Goal: Task Accomplishment & Management: Manage account settings

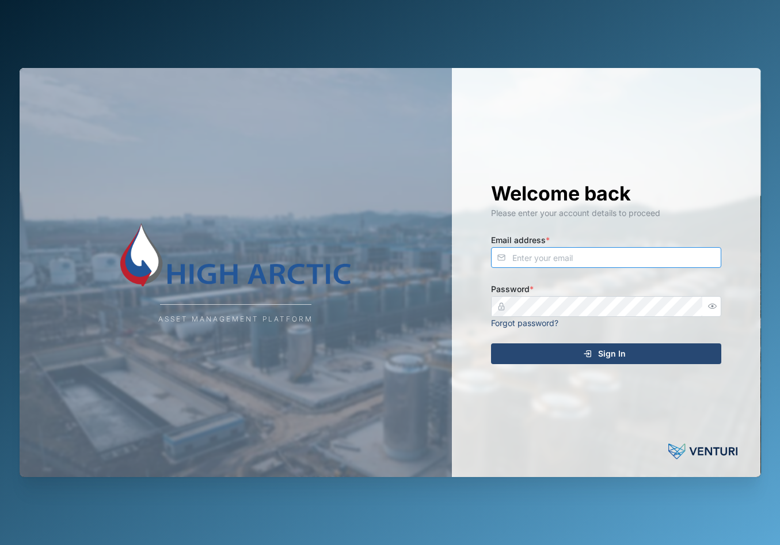
type input "[EMAIL_ADDRESS][DOMAIN_NAME]"
click at [636, 345] on div "Sign In" at bounding box center [604, 354] width 212 height 20
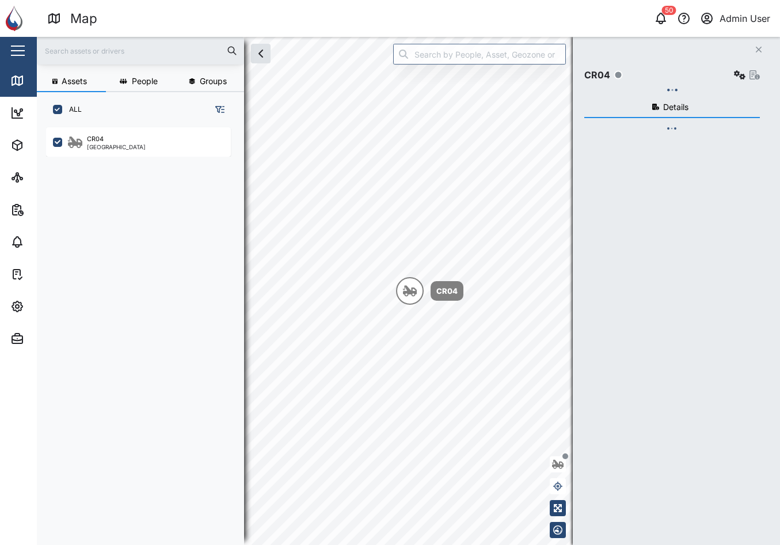
scroll to position [403, 180]
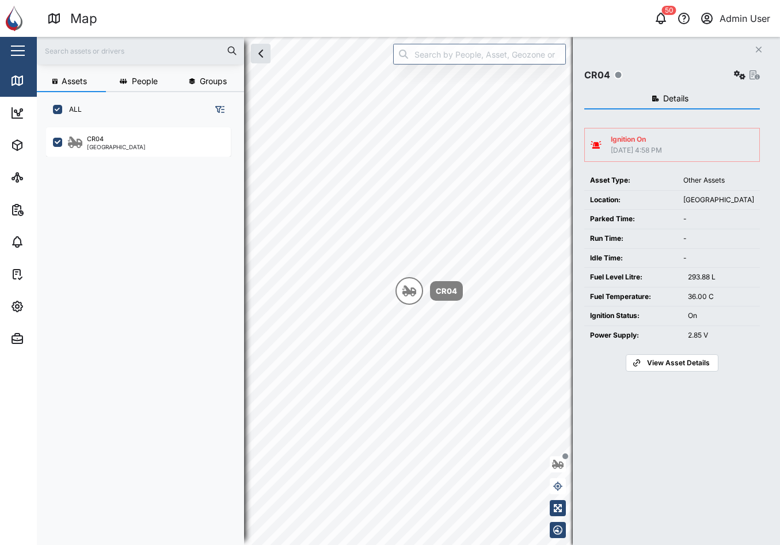
click at [662, 138] on div "Ignition On" at bounding box center [636, 139] width 51 height 11
click at [664, 361] on span "View Asset Details" at bounding box center [678, 363] width 63 height 16
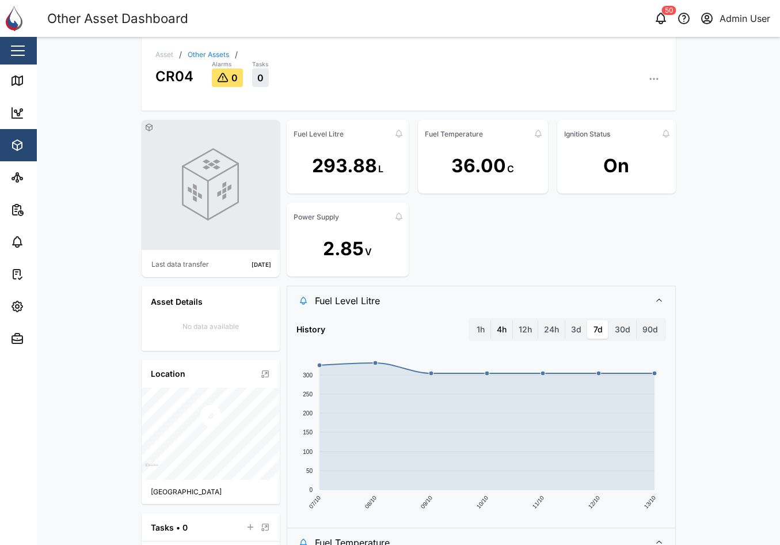
click at [494, 323] on label "4h" at bounding box center [501, 329] width 21 height 18
click at [491, 320] on hours "4h" at bounding box center [491, 320] width 0 height 0
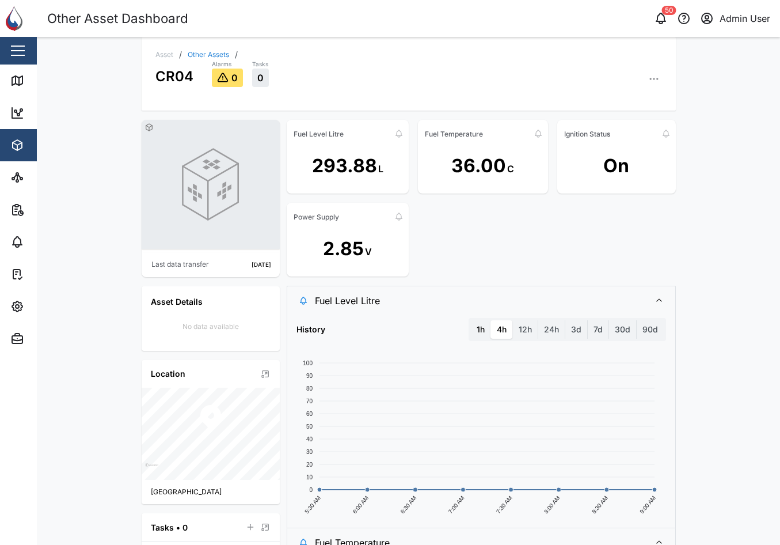
click at [479, 326] on label "1h" at bounding box center [481, 329] width 20 height 18
click at [471, 320] on hour "1h" at bounding box center [471, 320] width 0 height 0
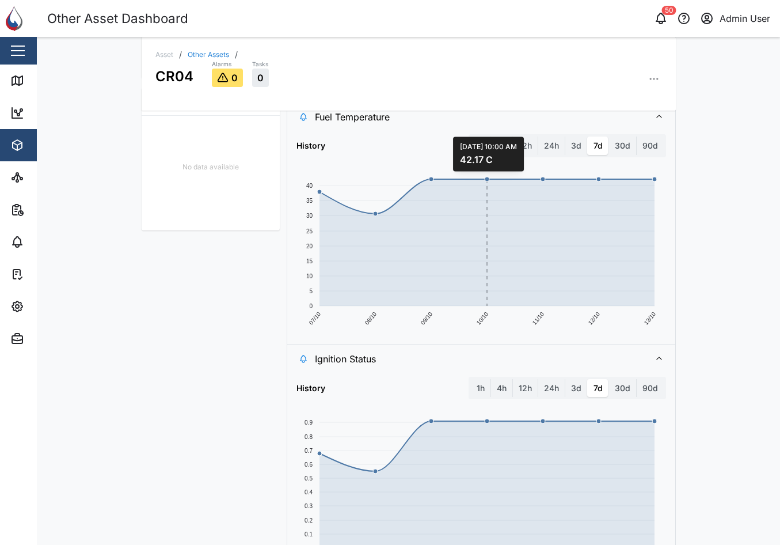
scroll to position [506, 0]
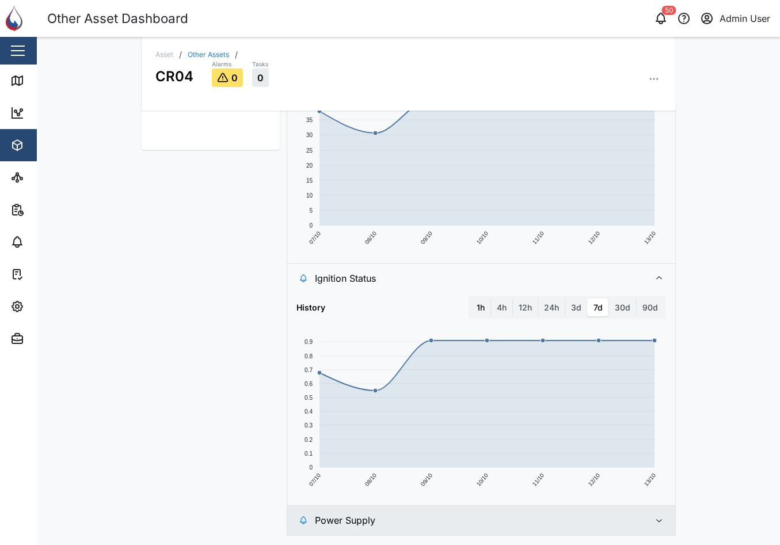
click at [475, 312] on label "1h" at bounding box center [481, 307] width 20 height 18
click at [471, 298] on hour "1h" at bounding box center [471, 298] width 0 height 0
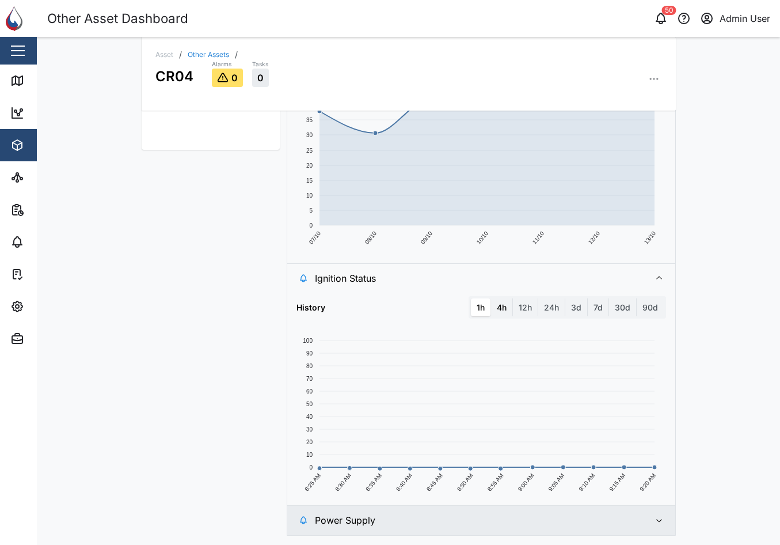
click at [498, 311] on label "4h" at bounding box center [501, 307] width 21 height 18
click at [491, 298] on hours "4h" at bounding box center [491, 298] width 0 height 0
click at [517, 308] on label "12h" at bounding box center [525, 307] width 25 height 18
click at [513, 298] on hours "12h" at bounding box center [513, 298] width 0 height 0
click at [543, 306] on label "24h" at bounding box center [551, 307] width 26 height 18
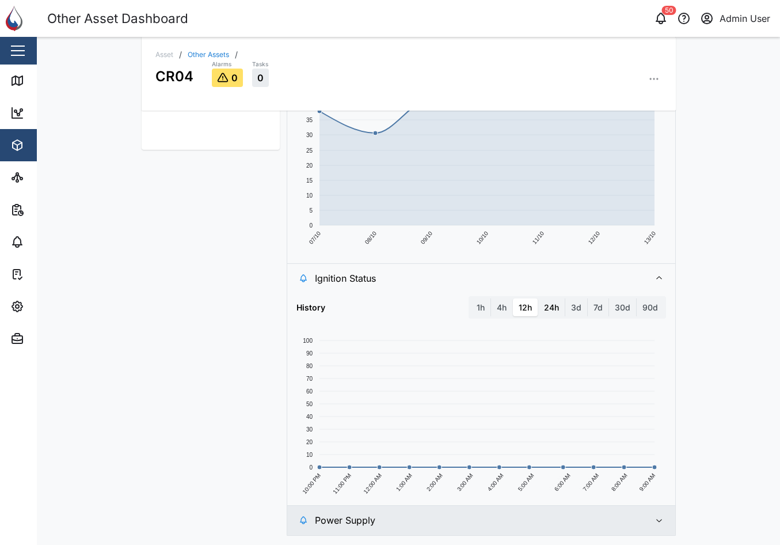
click at [538, 298] on hours "24h" at bounding box center [538, 298] width 0 height 0
click at [571, 307] on label "3d" at bounding box center [576, 307] width 22 height 18
click at [565, 298] on days "3d" at bounding box center [565, 298] width 0 height 0
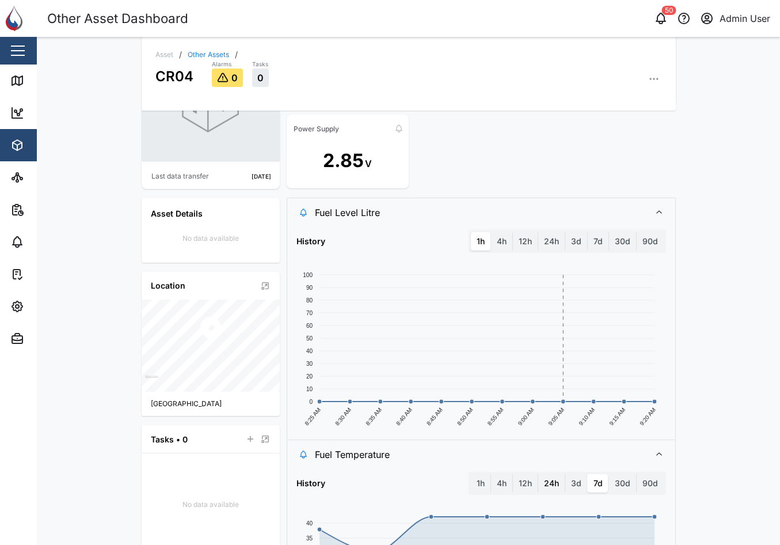
scroll to position [230, 0]
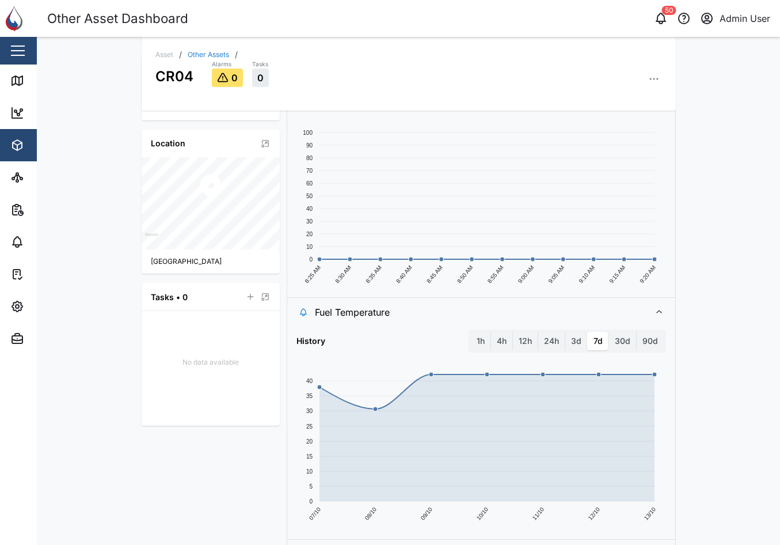
click at [728, 353] on div "Asset / Other Assets / CR04 Alarms 0 Tasks 0 Last data transfer 4 days ago Asse…" at bounding box center [408, 291] width 743 height 508
click at [407, 24] on div "Other Asset Dashboard" at bounding box center [228, 19] width 362 height 20
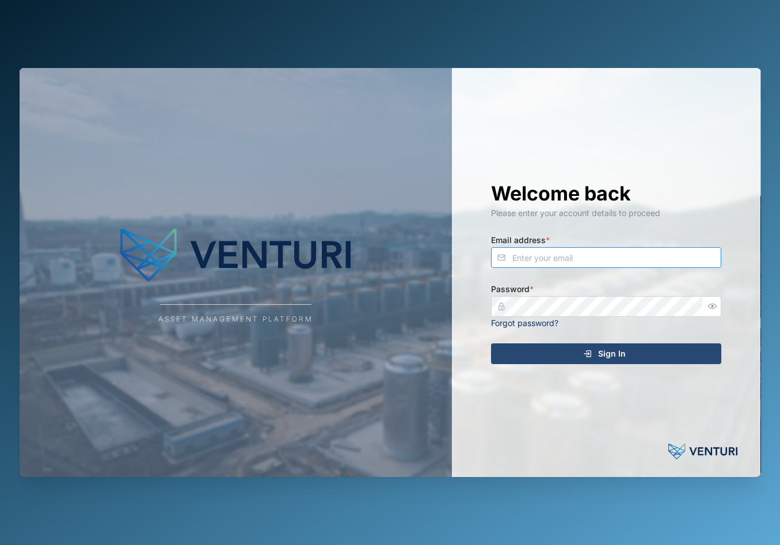
type input "admin@venturi.io"
click at [590, 355] on icon "submit" at bounding box center [587, 353] width 9 height 9
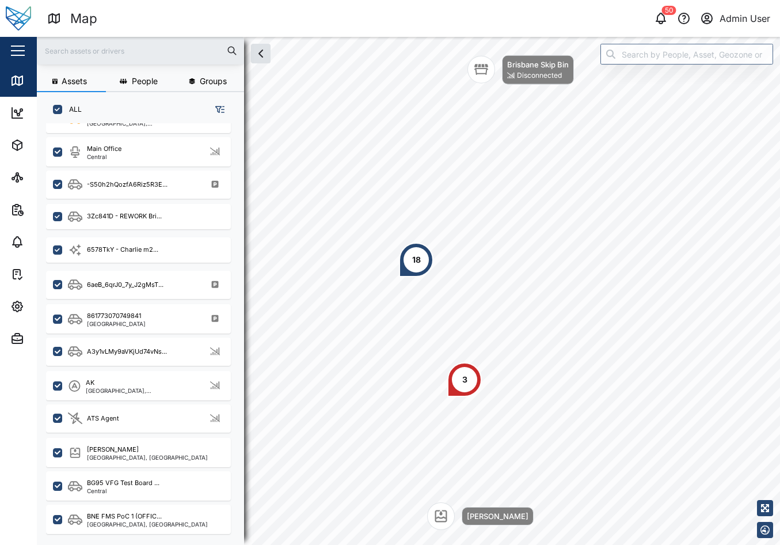
scroll to position [576, 0]
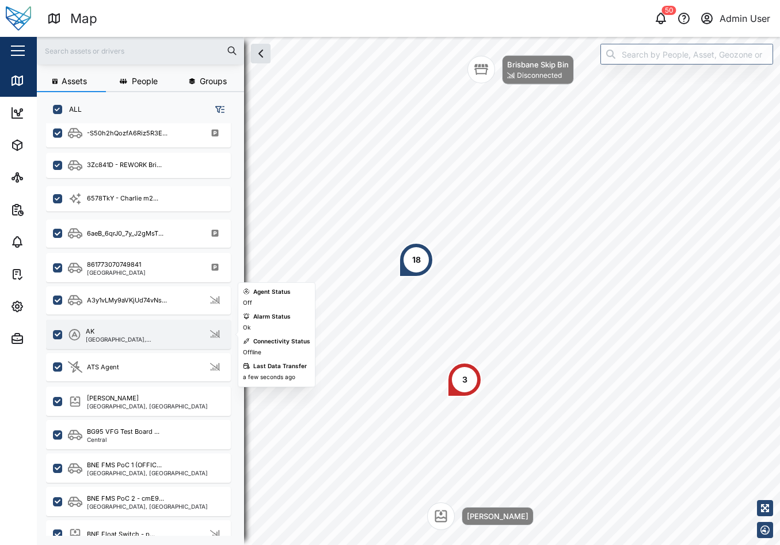
click at [135, 342] on div "Brisbane, Queensland" at bounding box center [141, 339] width 111 height 6
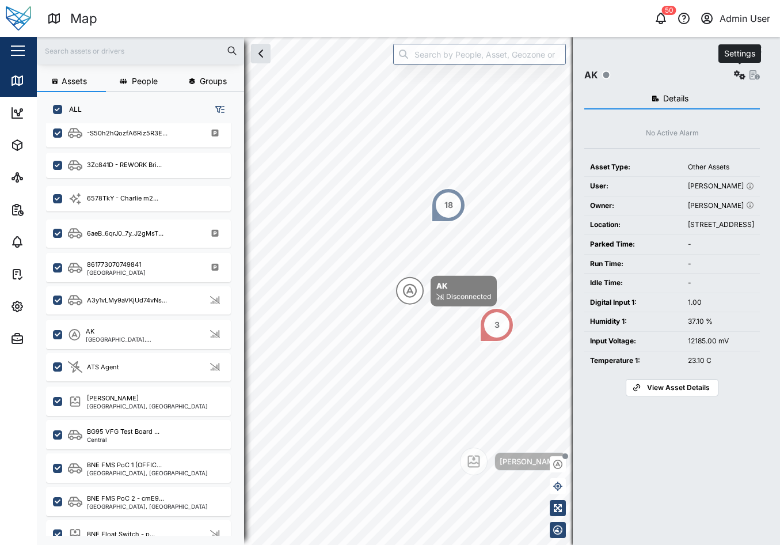
click at [738, 76] on icon "button" at bounding box center [740, 74] width 12 height 9
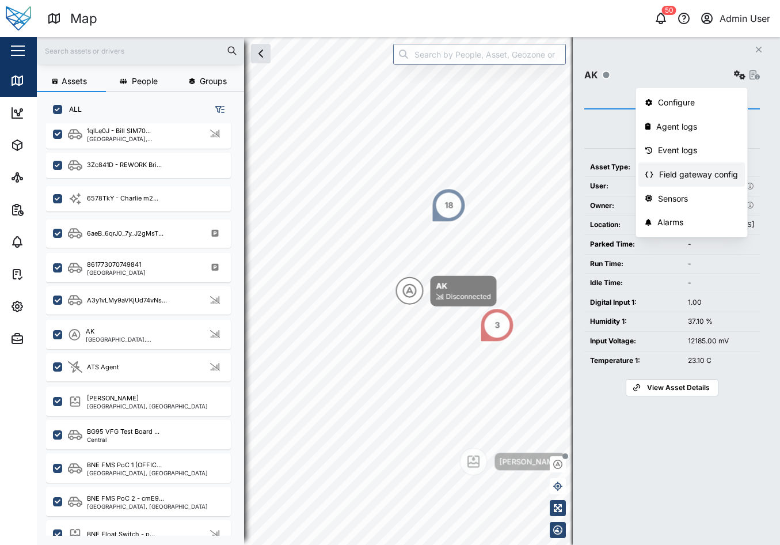
click at [697, 172] on div "Field gateway config" at bounding box center [698, 174] width 79 height 13
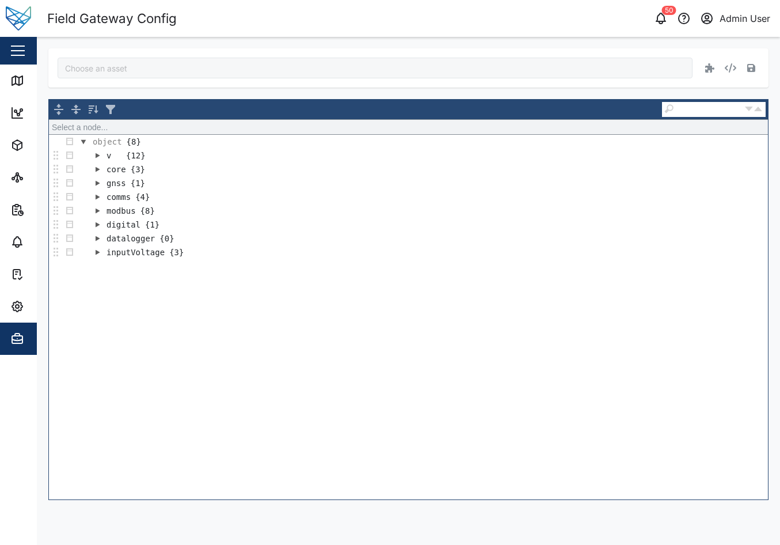
type input "AK"
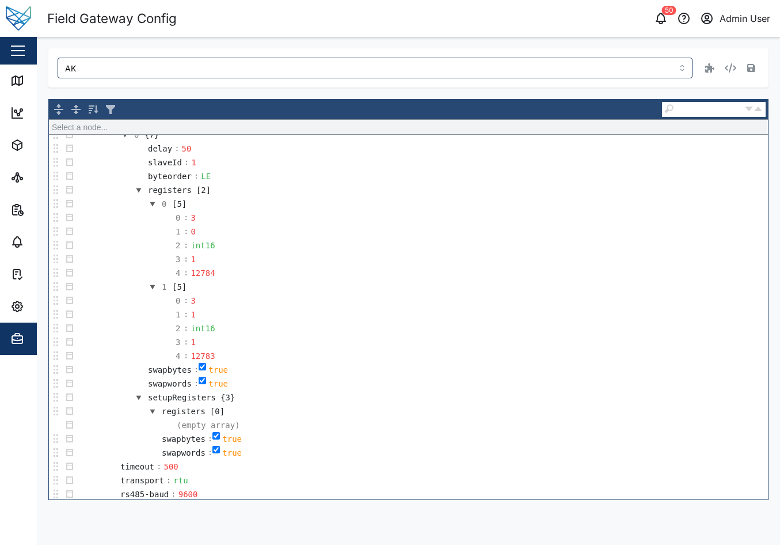
scroll to position [741, 0]
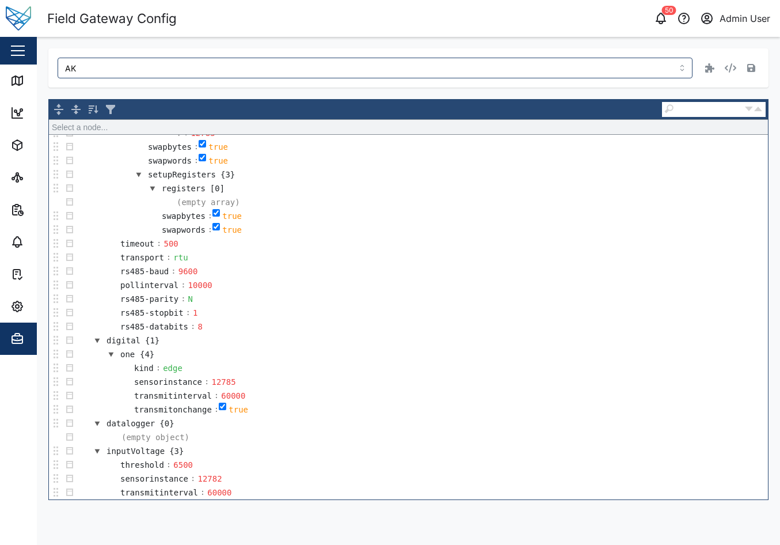
click at [250, 27] on div "Field Gateway Config" at bounding box center [228, 19] width 362 height 20
click at [336, 17] on div "Field Gateway Config" at bounding box center [228, 19] width 362 height 20
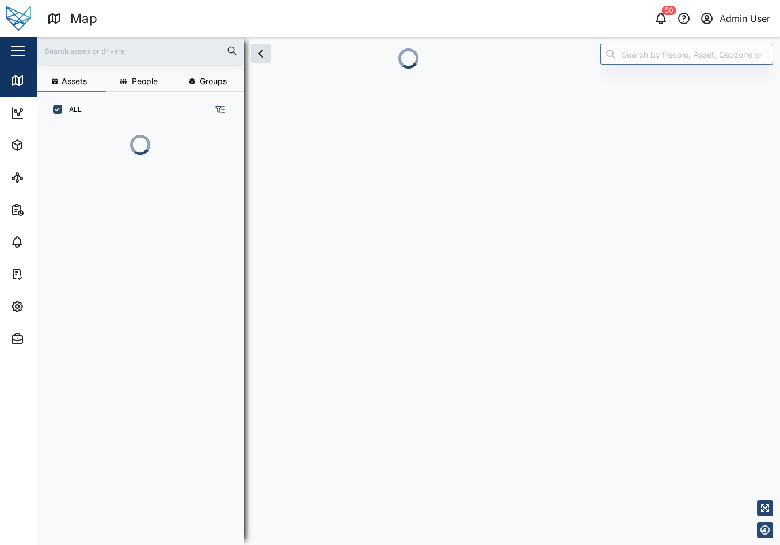
scroll to position [9, 9]
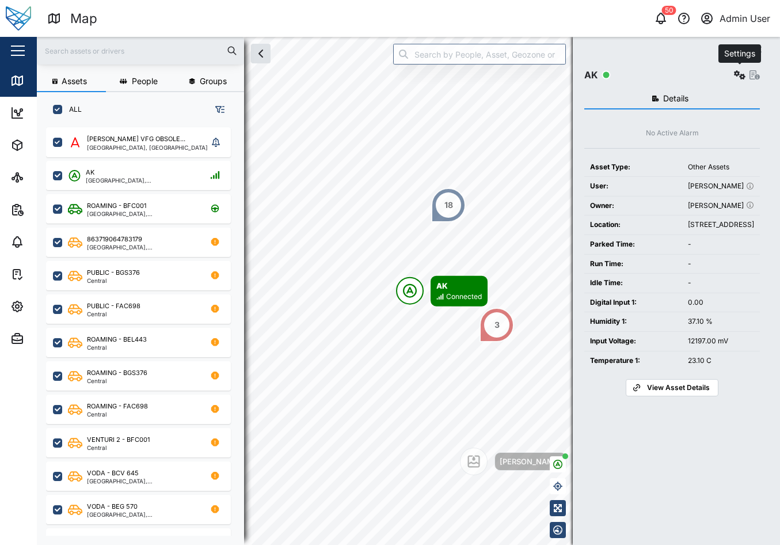
click at [738, 77] on icon "button" at bounding box center [740, 74] width 12 height 9
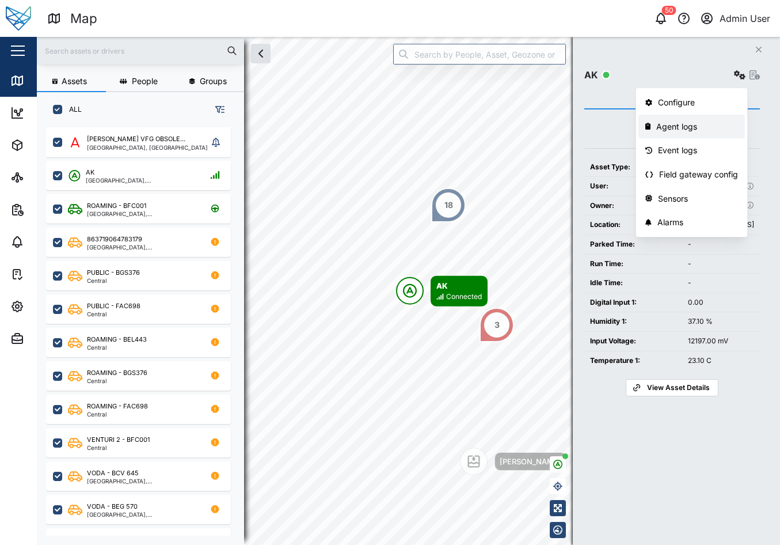
click at [702, 132] on div "Agent logs" at bounding box center [697, 126] width 82 height 13
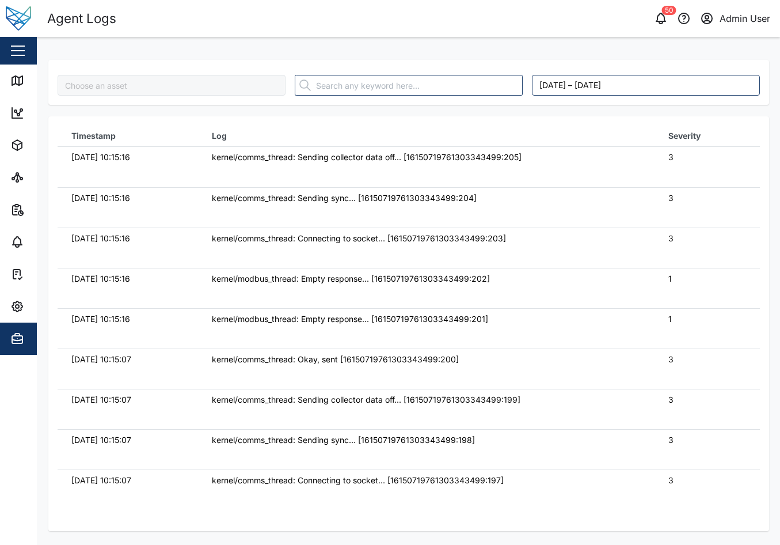
type input "AK"
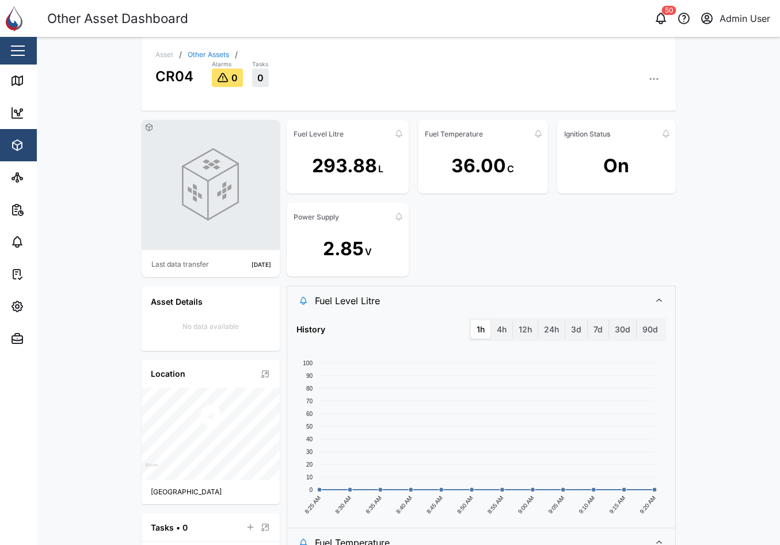
scroll to position [230, 0]
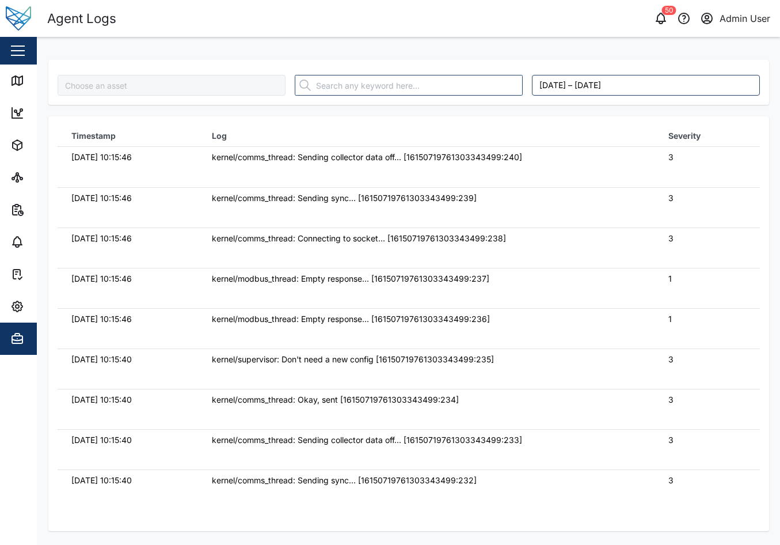
type input "AK"
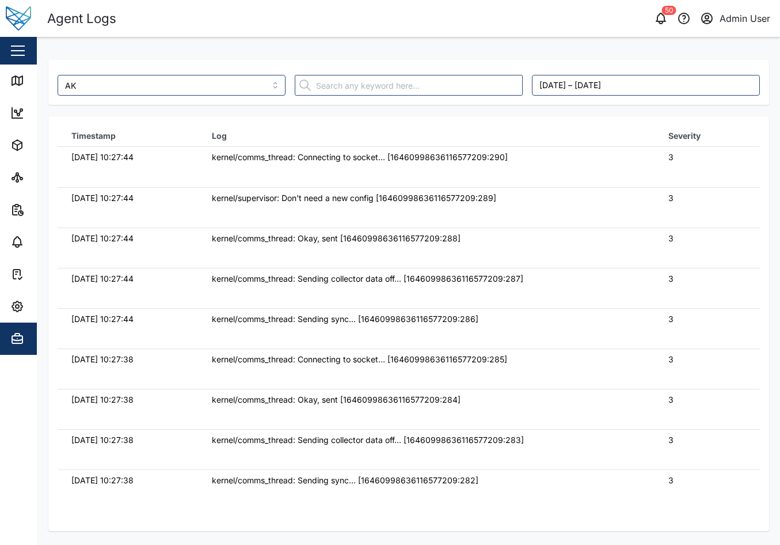
click at [136, 13] on div "Agent Logs" at bounding box center [228, 19] width 362 height 20
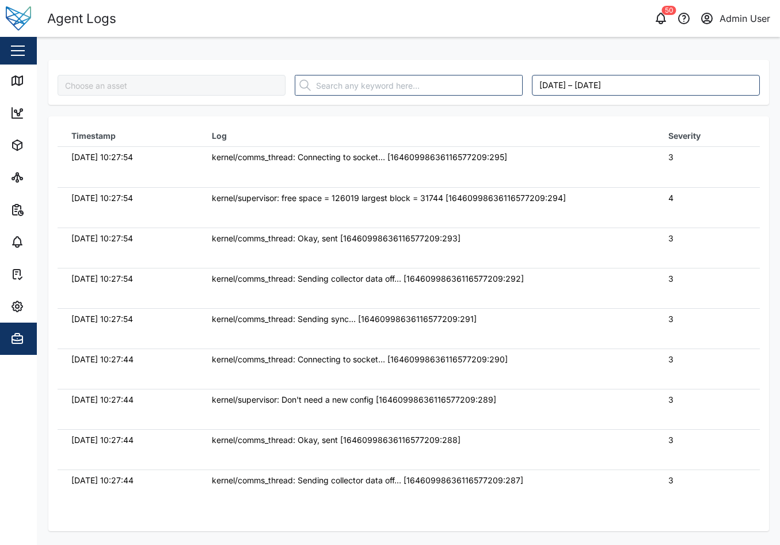
type input "AK"
click at [29, 90] on link "Map" at bounding box center [75, 80] width 150 height 32
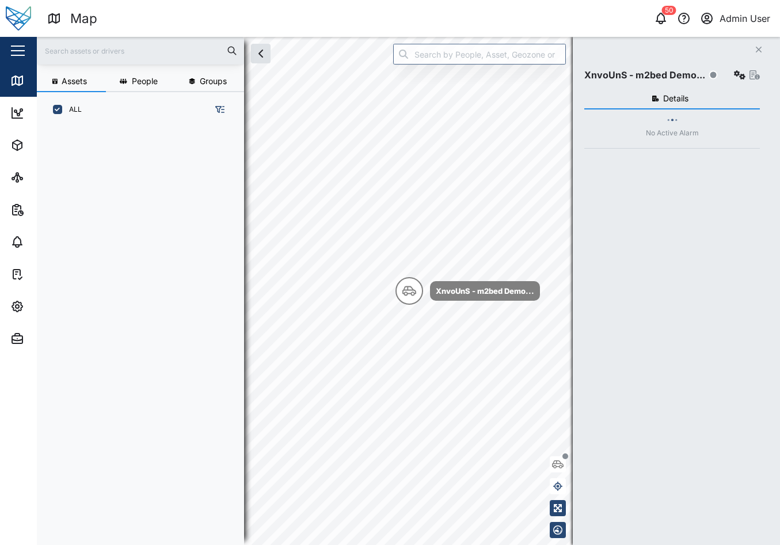
scroll to position [403, 180]
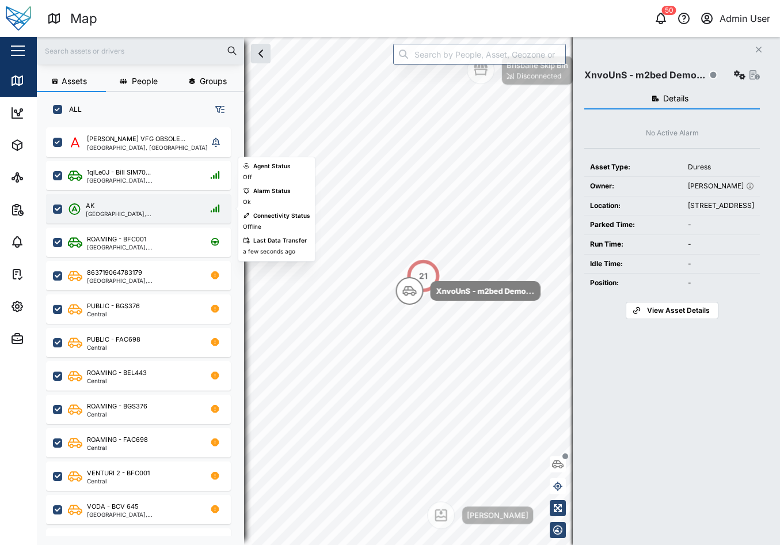
click at [142, 204] on div "AK" at bounding box center [141, 206] width 111 height 10
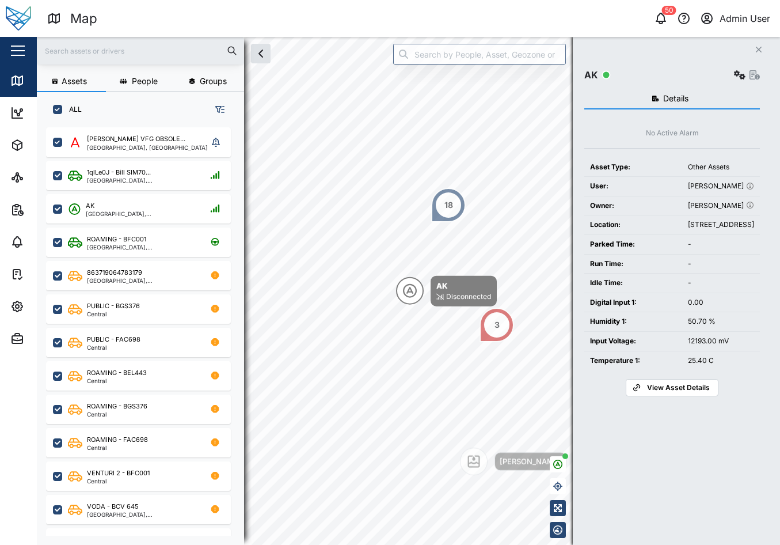
click at [675, 395] on span "View Asset Details" at bounding box center [678, 387] width 63 height 16
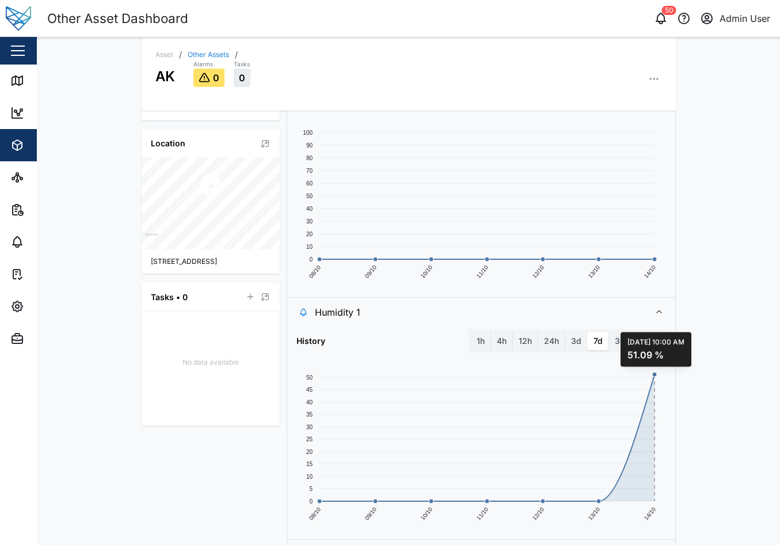
scroll to position [506, 0]
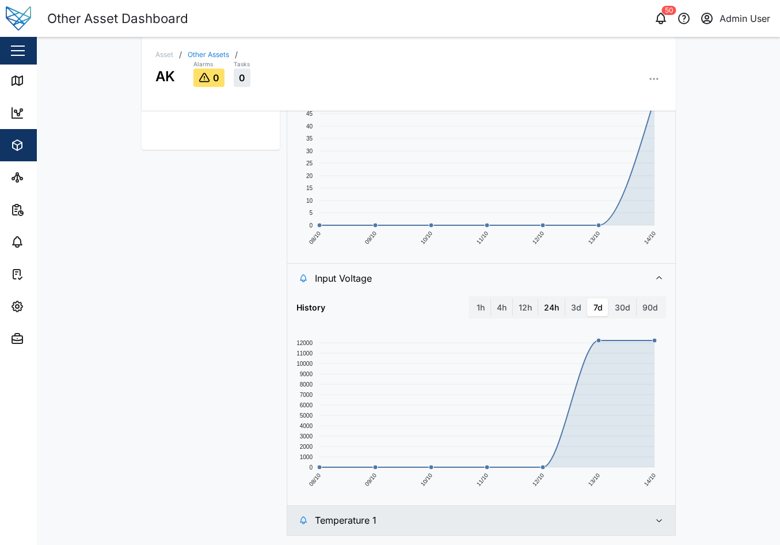
click at [541, 307] on label "24h" at bounding box center [551, 307] width 26 height 18
click at [538, 298] on hours "24h" at bounding box center [538, 298] width 0 height 0
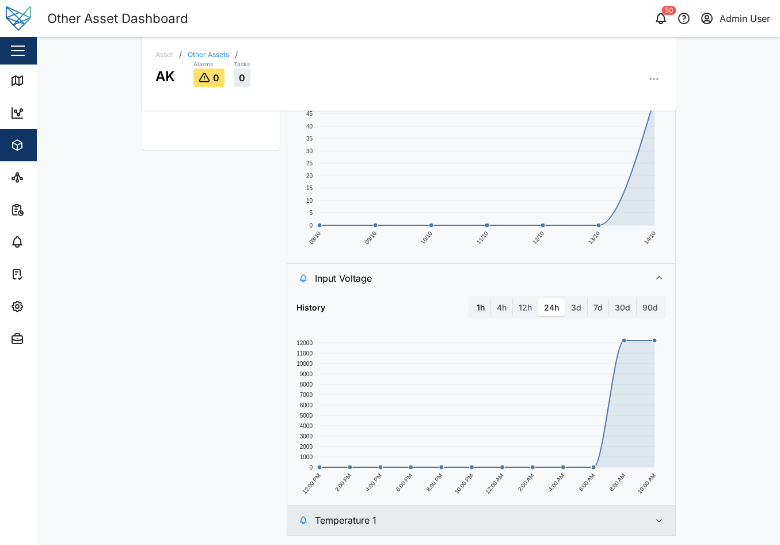
click at [479, 308] on label "1h" at bounding box center [481, 307] width 20 height 18
click at [471, 298] on hour "1h" at bounding box center [471, 298] width 0 height 0
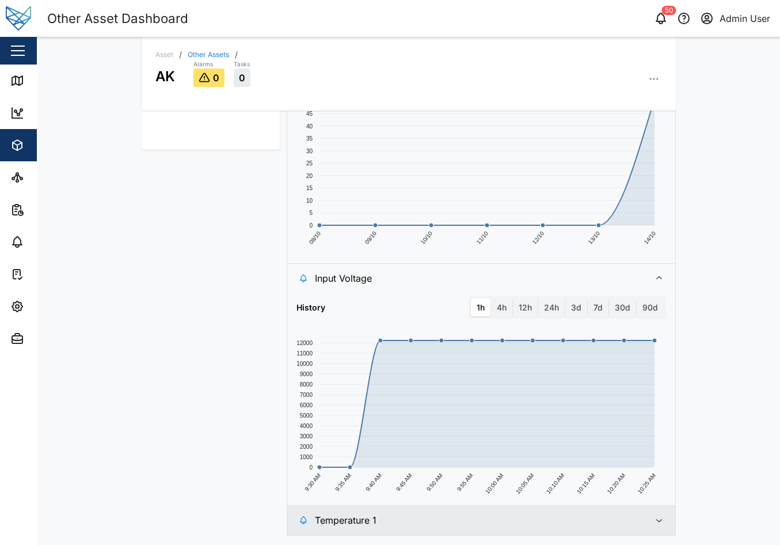
click at [573, 521] on span "Temperature 1" at bounding box center [478, 519] width 326 height 29
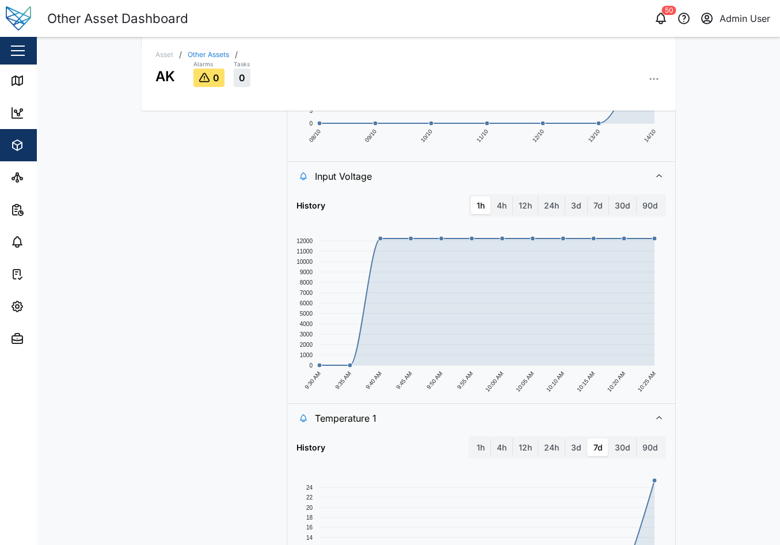
scroll to position [718, 0]
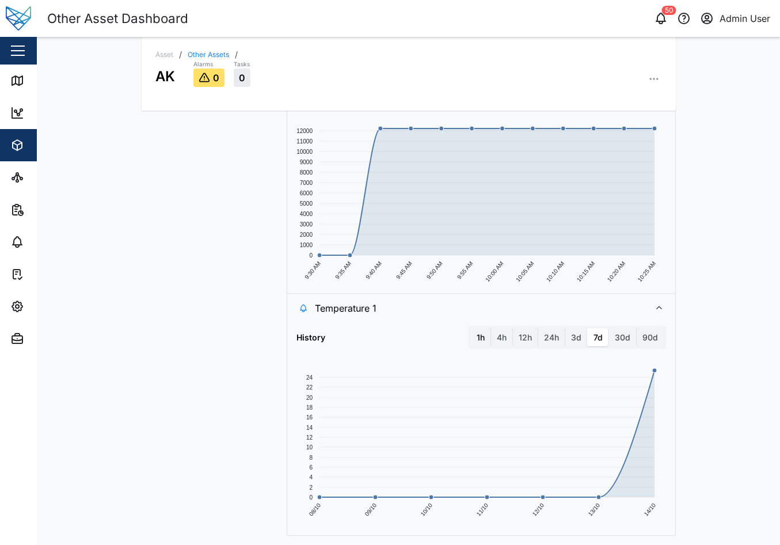
click at [477, 337] on label "1h" at bounding box center [481, 337] width 20 height 18
click at [471, 328] on hour "1h" at bounding box center [471, 328] width 0 height 0
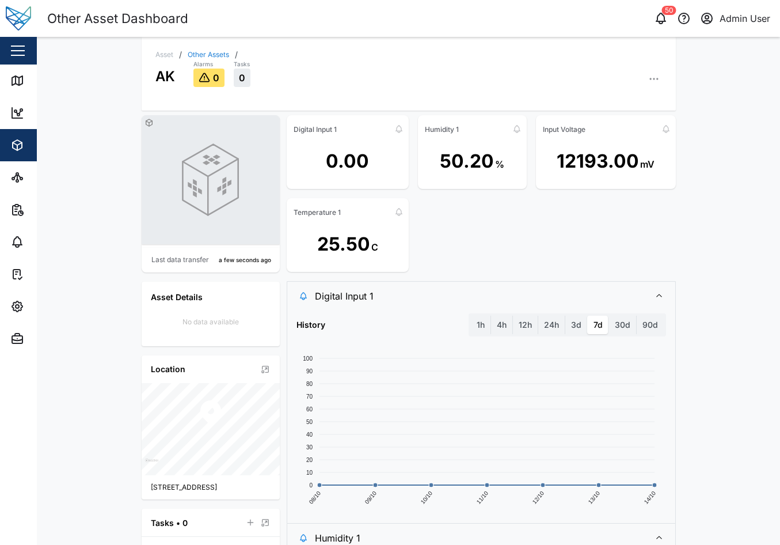
scroll to position [0, 0]
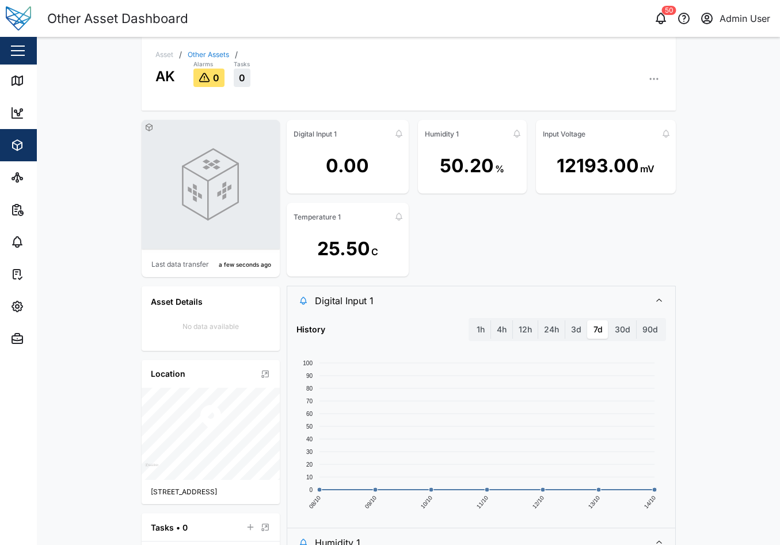
click at [609, 268] on div "Digital Input 1 0.00 Humidity 1 50.20 % Input Voltage 12193.00 mV Temperature 1…" at bounding box center [481, 198] width 389 height 157
click at [479, 330] on label "1h" at bounding box center [481, 329] width 20 height 18
click at [471, 320] on hour "1h" at bounding box center [471, 320] width 0 height 0
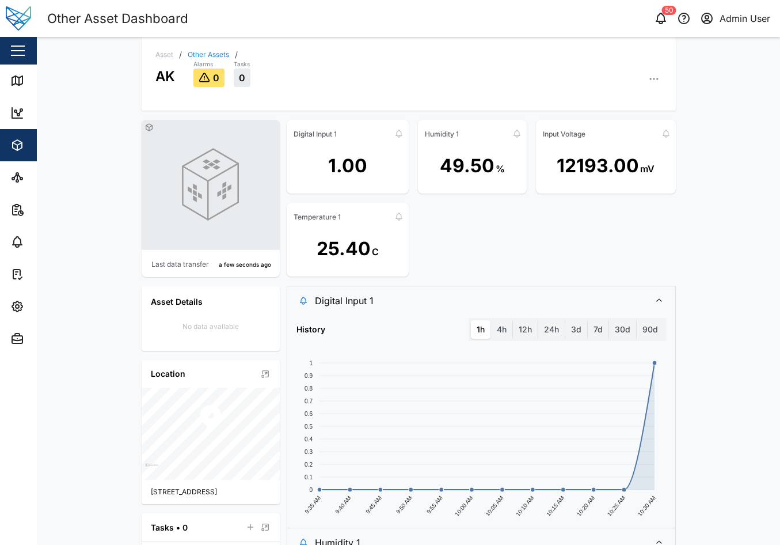
click at [533, 245] on div "Digital Input 1 1.00 Humidity 1 49.50 % Input Voltage 12193.00 mV Temperature 1…" at bounding box center [481, 198] width 389 height 157
click at [497, 329] on label "4h" at bounding box center [501, 329] width 21 height 18
click at [491, 320] on hours "4h" at bounding box center [491, 320] width 0 height 0
click at [521, 329] on label "12h" at bounding box center [525, 329] width 25 height 18
click at [513, 320] on hours "12h" at bounding box center [513, 320] width 0 height 0
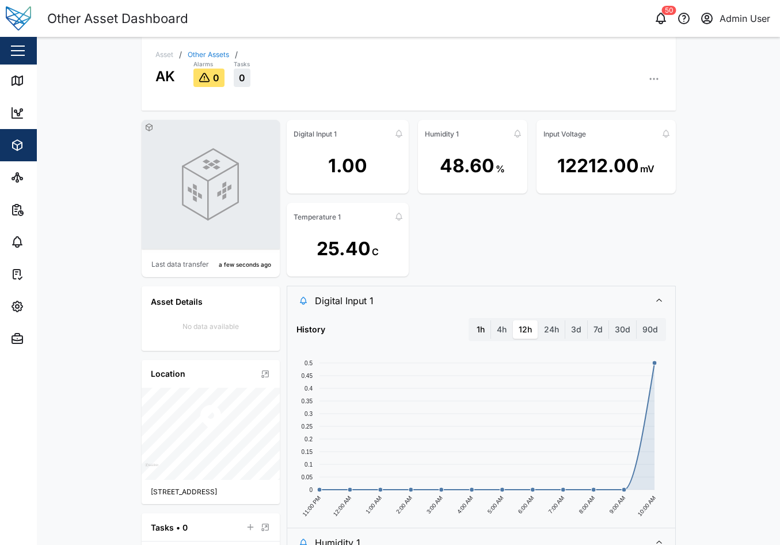
click at [481, 330] on label "1h" at bounding box center [481, 329] width 20 height 18
click at [471, 320] on hour "1h" at bounding box center [471, 320] width 0 height 0
click at [502, 238] on div "Digital Input 1 1.00 Humidity 1 48.60 % Input Voltage 12212.00 mV Temperature 1…" at bounding box center [481, 198] width 389 height 157
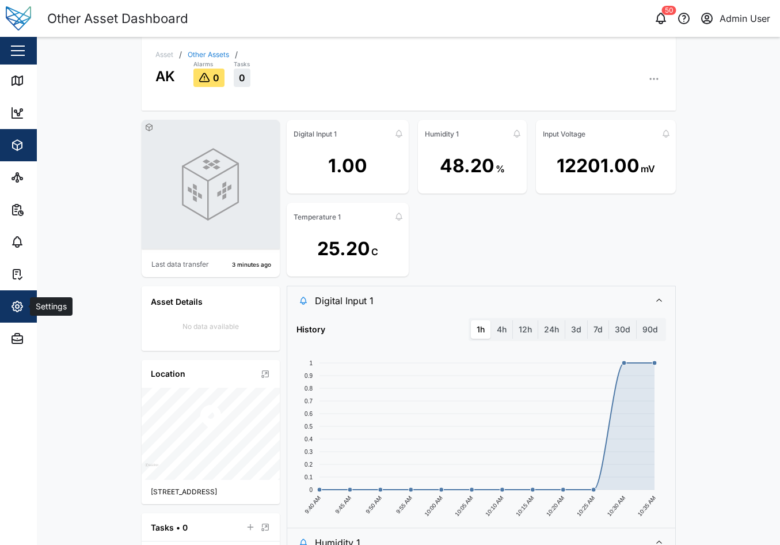
click at [19, 313] on icon "button" at bounding box center [17, 306] width 14 height 14
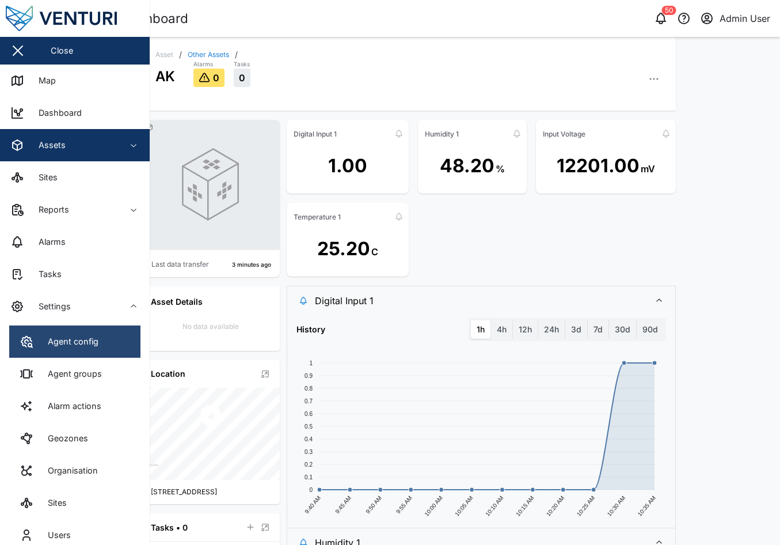
click at [97, 339] on div "Agent config" at bounding box center [68, 341] width 59 height 13
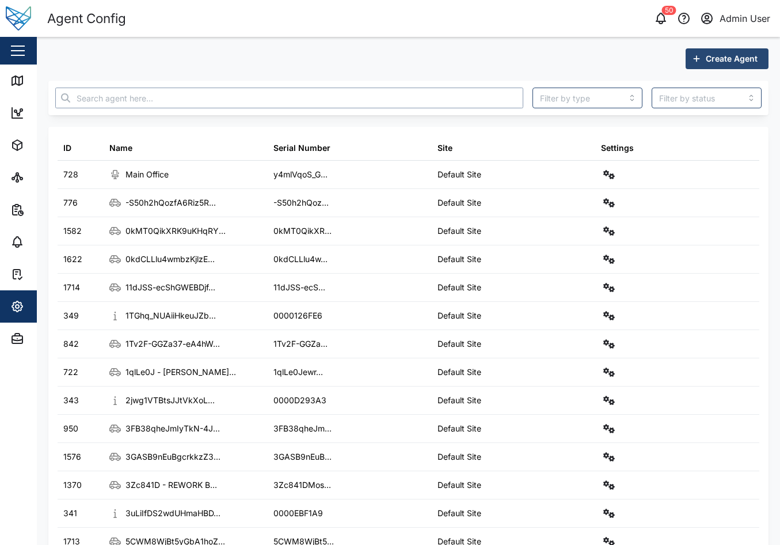
click at [250, 102] on input "text" at bounding box center [289, 97] width 468 height 21
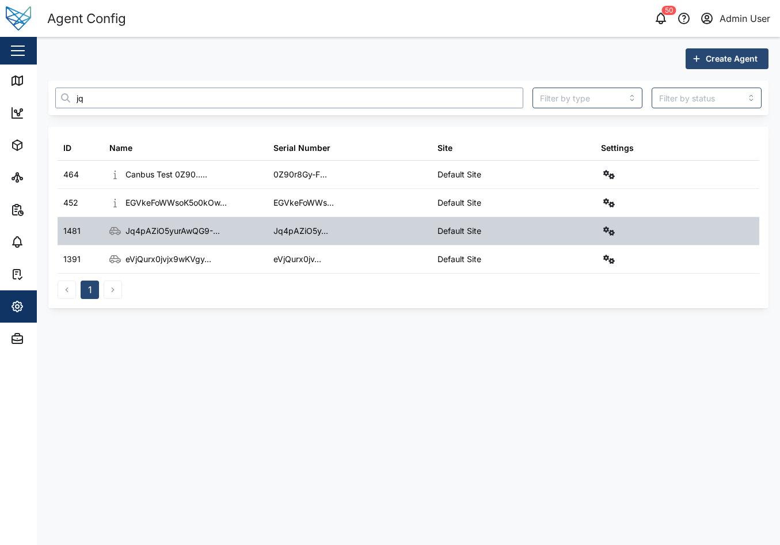
type input "jq"
click at [607, 233] on icon "button" at bounding box center [609, 230] width 12 height 9
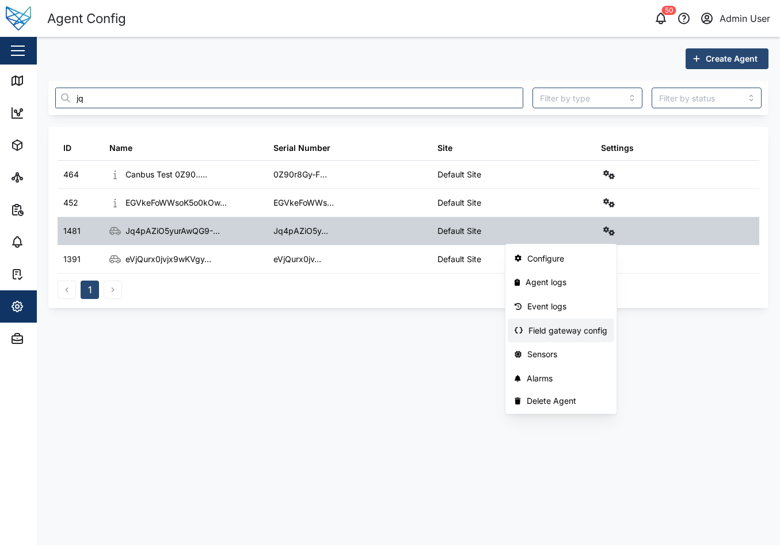
click at [562, 328] on div "Field gateway config" at bounding box center [567, 330] width 79 height 13
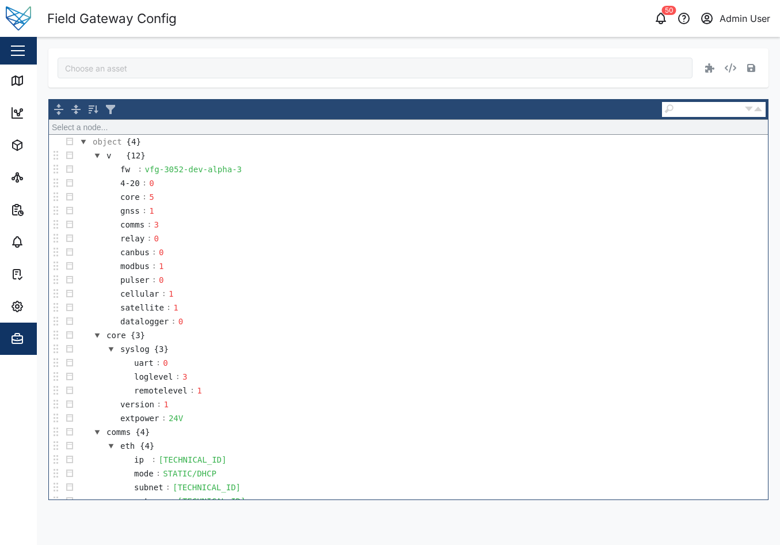
type input "Jq4pAZiO5yurAwQG9--13SWKP0GO1XWcGPoAZFKGJ0w"
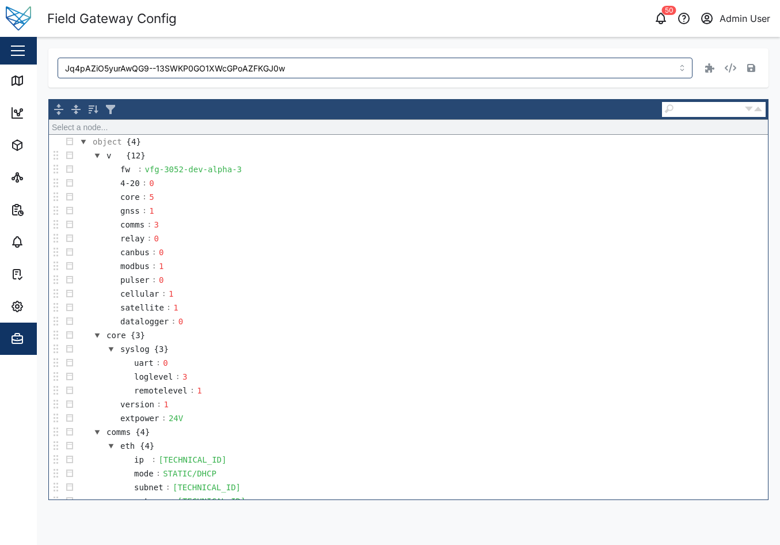
click at [373, 29] on header "Field Gateway Config 50 Admin User" at bounding box center [390, 18] width 780 height 37
click at [21, 308] on icon "button" at bounding box center [17, 306] width 10 height 10
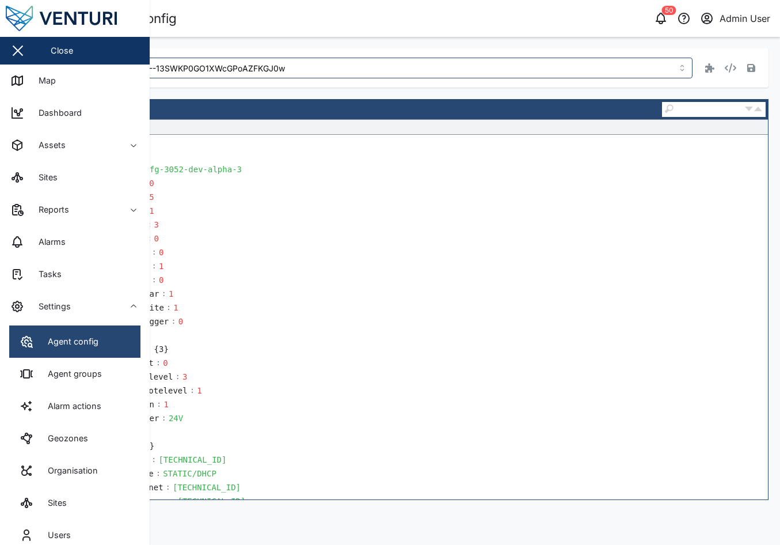
click at [56, 340] on div "Agent config" at bounding box center [68, 341] width 59 height 13
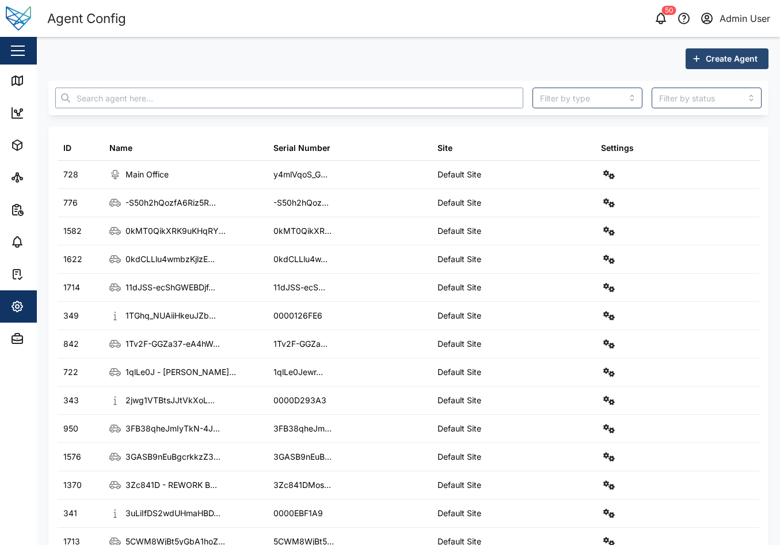
click at [151, 94] on input "text" at bounding box center [289, 97] width 468 height 21
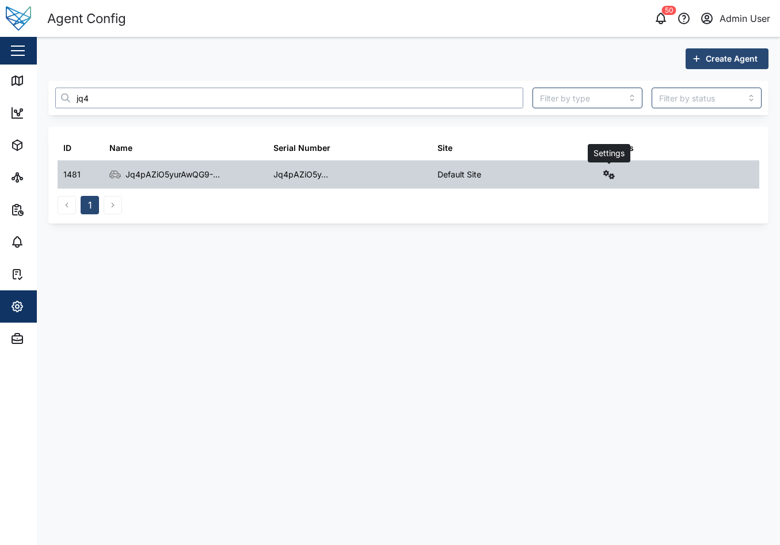
type input "jq4"
click at [610, 181] on button "button" at bounding box center [609, 174] width 16 height 16
